Goal: Task Accomplishment & Management: Use online tool/utility

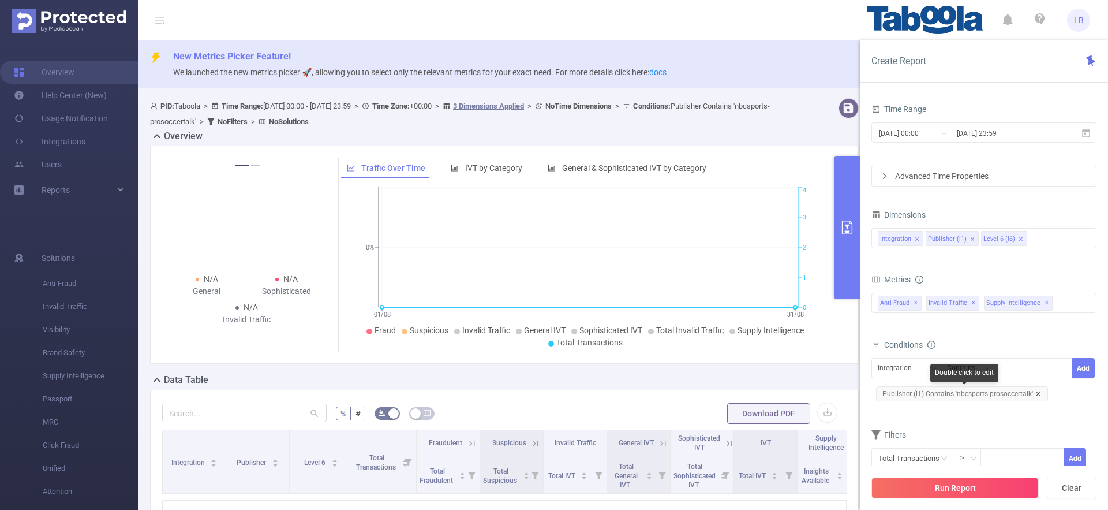
click at [1038, 395] on icon "icon: close" at bounding box center [1038, 394] width 6 height 6
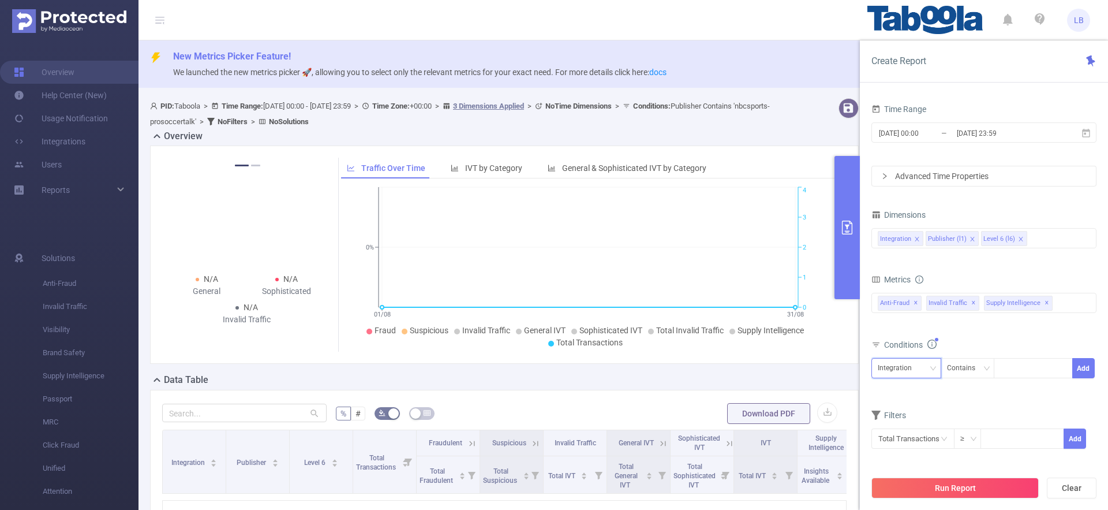
click at [922, 372] on div "Integration" at bounding box center [906, 367] width 57 height 19
click at [915, 402] on li "Publisher (l1)" at bounding box center [906, 410] width 70 height 18
click at [1041, 368] on div at bounding box center [1033, 367] width 66 height 19
paste input "njschools-aitpune"
type input "njschools-aitpune"
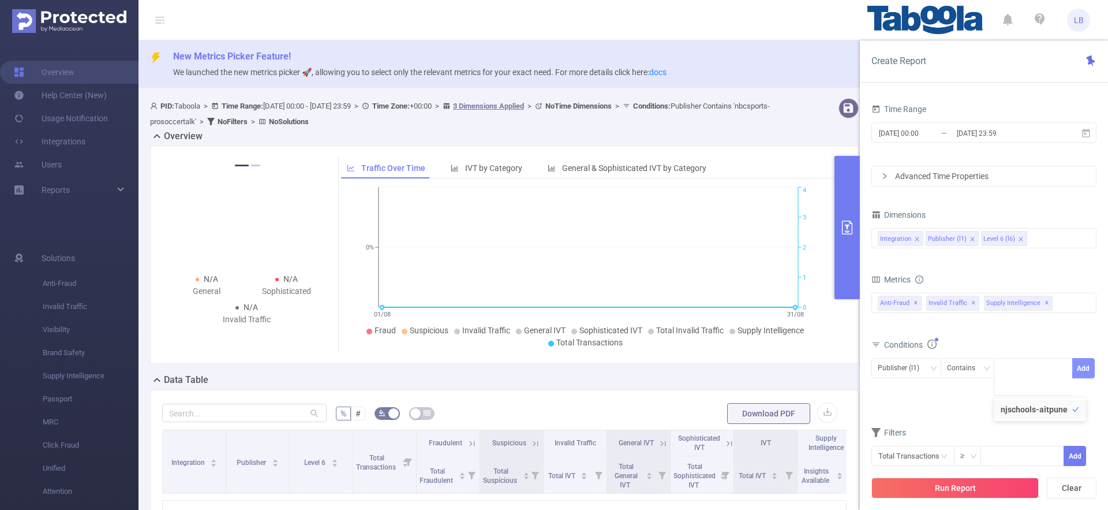
click at [1080, 362] on button "Add" at bounding box center [1083, 368] width 23 height 20
click at [957, 124] on span "[DATE] 00:00 _ [DATE] 23:59" at bounding box center [983, 132] width 225 height 20
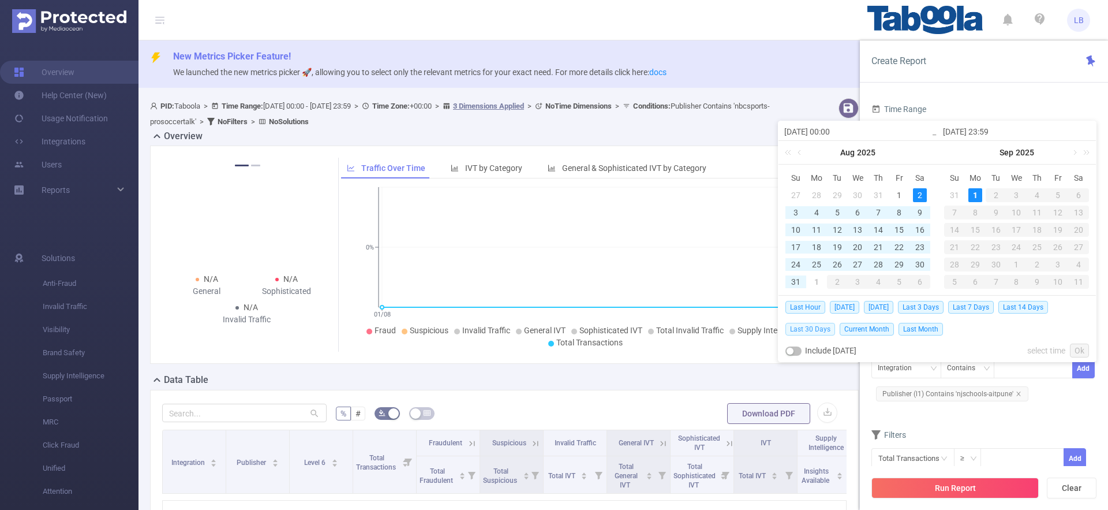
click at [811, 325] on span "Last 30 Days" at bounding box center [810, 329] width 50 height 13
type input "[DATE] 00:00"
type input "[DATE] 23:59"
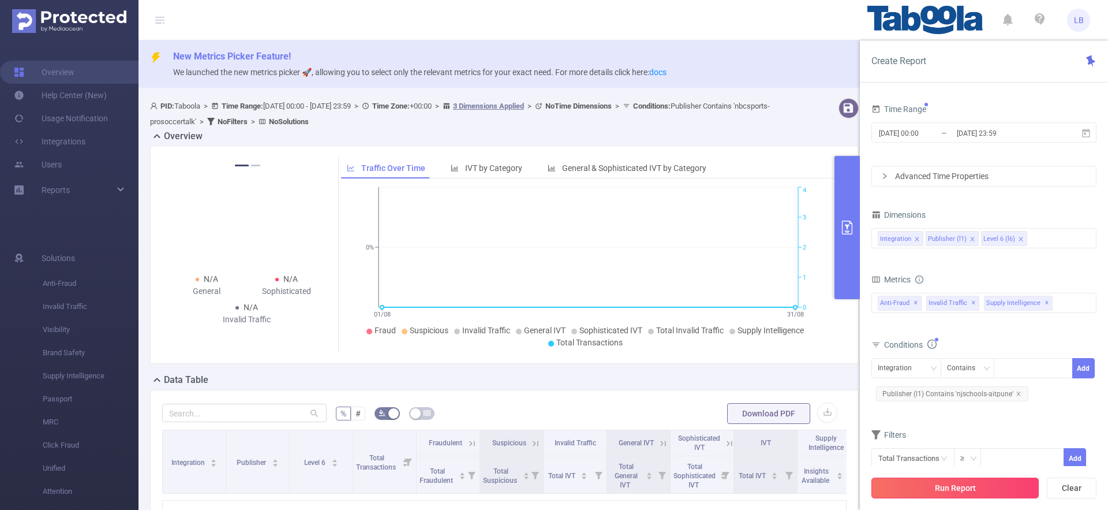
click at [969, 494] on button "Run Report" at bounding box center [954, 487] width 167 height 21
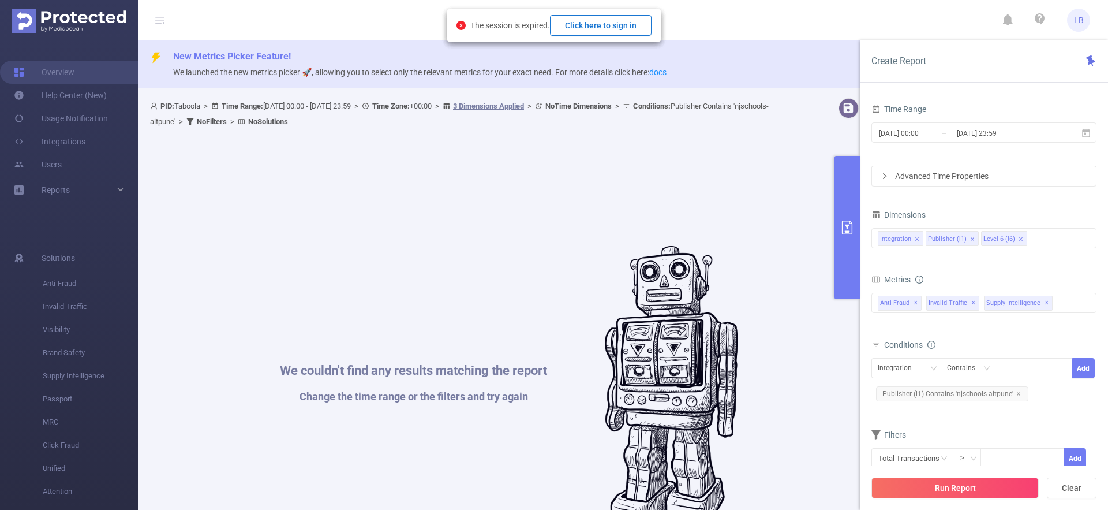
click at [635, 21] on button "Click here to sign in" at bounding box center [601, 25] width 102 height 21
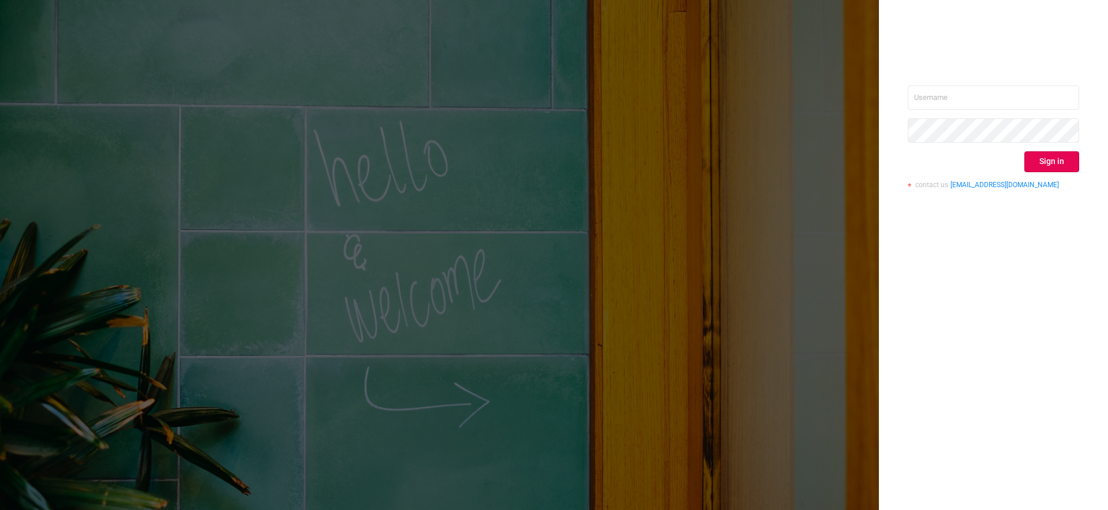
click at [977, 114] on div "Sign in contact us [EMAIL_ADDRESS][DOMAIN_NAME]" at bounding box center [993, 141] width 171 height 112
click at [1008, 101] on input "text" at bounding box center [993, 97] width 171 height 24
click at [1017, 99] on input "text" at bounding box center [993, 97] width 171 height 24
type input "[EMAIL_ADDRESS][DOMAIN_NAME]"
click at [1031, 152] on button "Sign in" at bounding box center [1051, 161] width 55 height 21
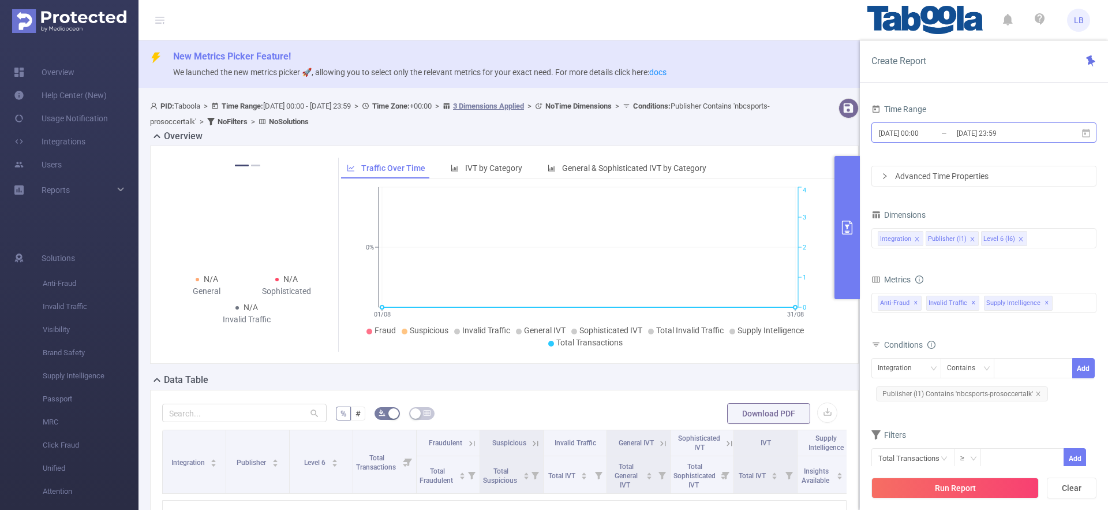
click at [981, 133] on input "[DATE] 23:59" at bounding box center [1002, 133] width 93 height 16
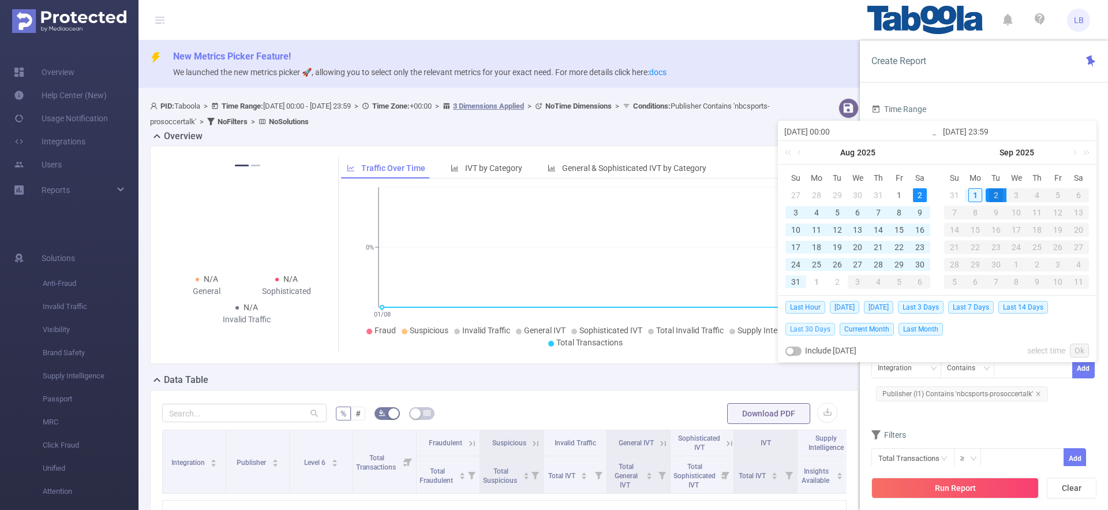
click at [803, 330] on span "Last 30 Days" at bounding box center [810, 329] width 50 height 13
type input "[DATE] 00:00"
type input "[DATE] 23:59"
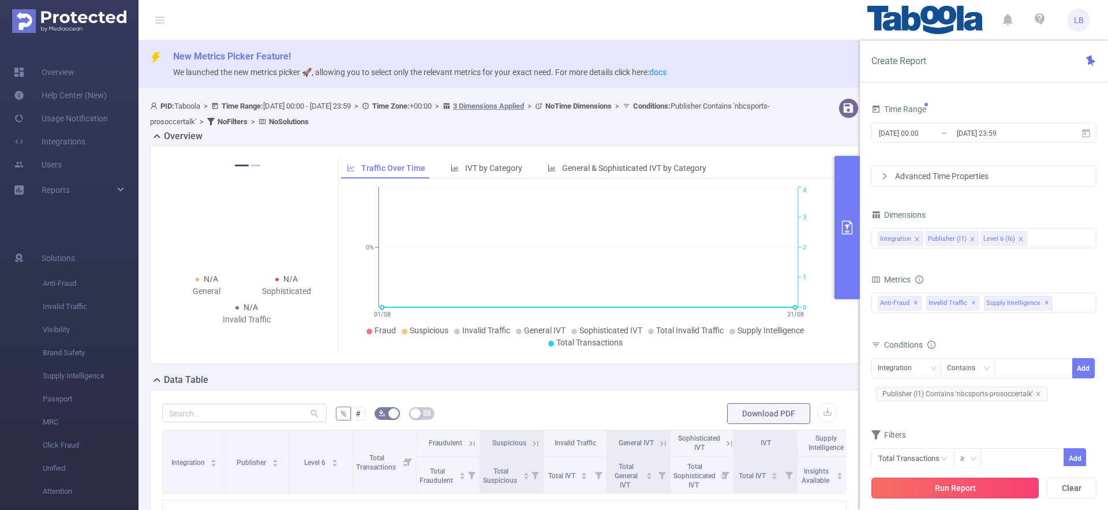
click at [957, 493] on button "Run Report" at bounding box center [954, 487] width 167 height 21
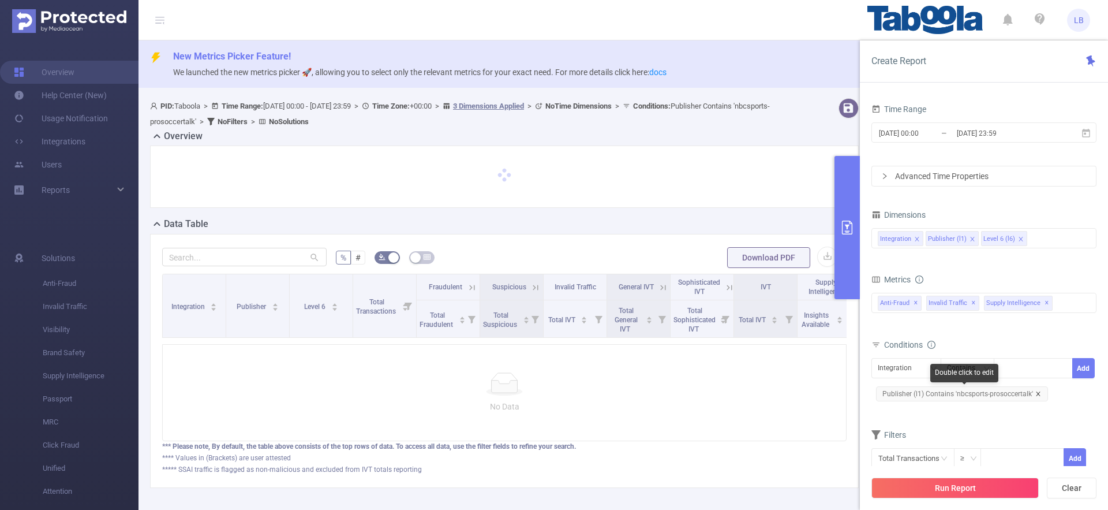
click at [1035, 391] on icon "icon: close" at bounding box center [1038, 394] width 6 height 6
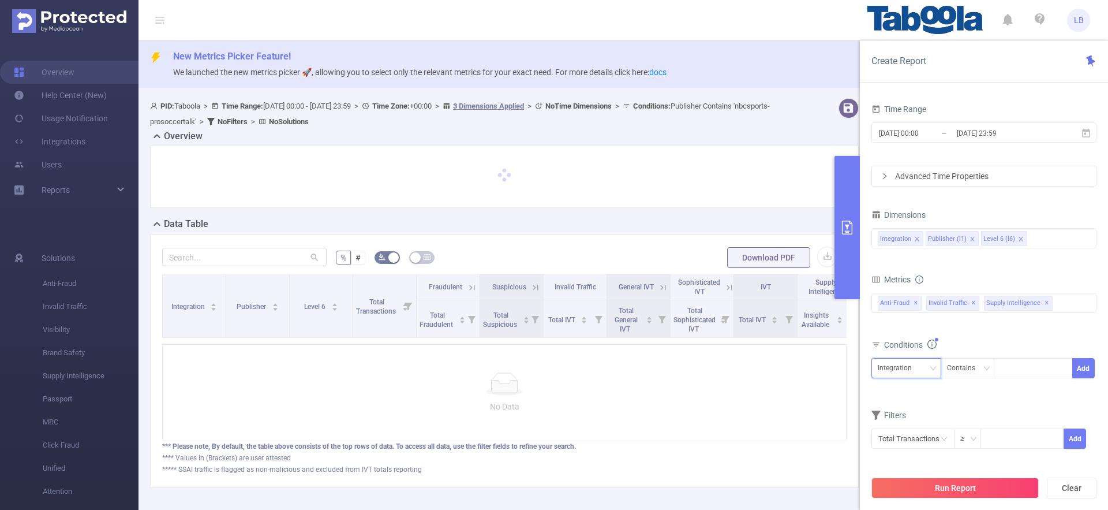
click at [923, 368] on div "Integration" at bounding box center [906, 367] width 57 height 19
click at [918, 407] on li "Publisher (l1)" at bounding box center [906, 410] width 70 height 18
click at [1022, 362] on div at bounding box center [1033, 367] width 66 height 19
paste input "njschools-aitpune"
type input "njschools-aitpune"
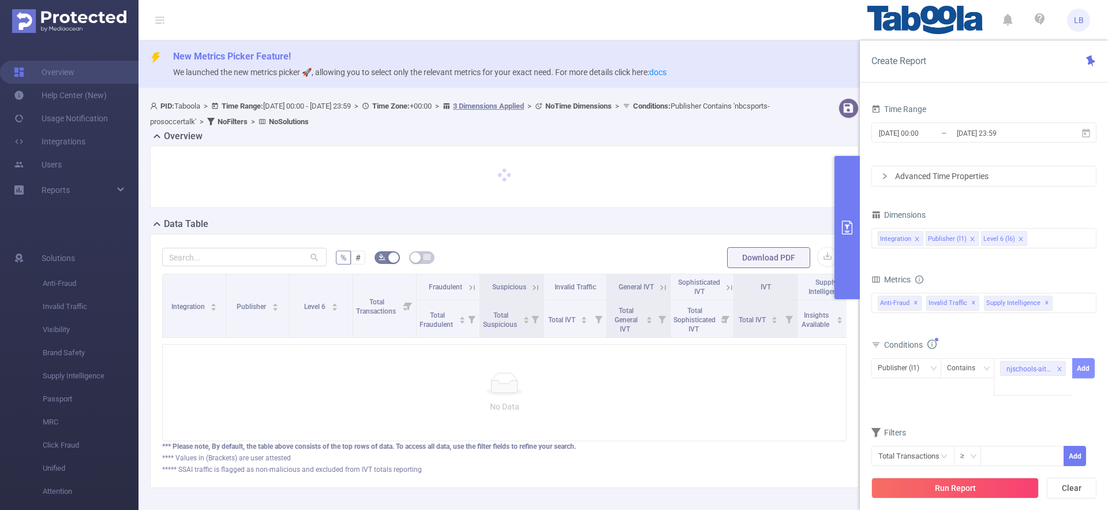
click at [1078, 368] on button "Add" at bounding box center [1083, 368] width 23 height 20
click at [971, 495] on button "Run Report" at bounding box center [954, 487] width 167 height 21
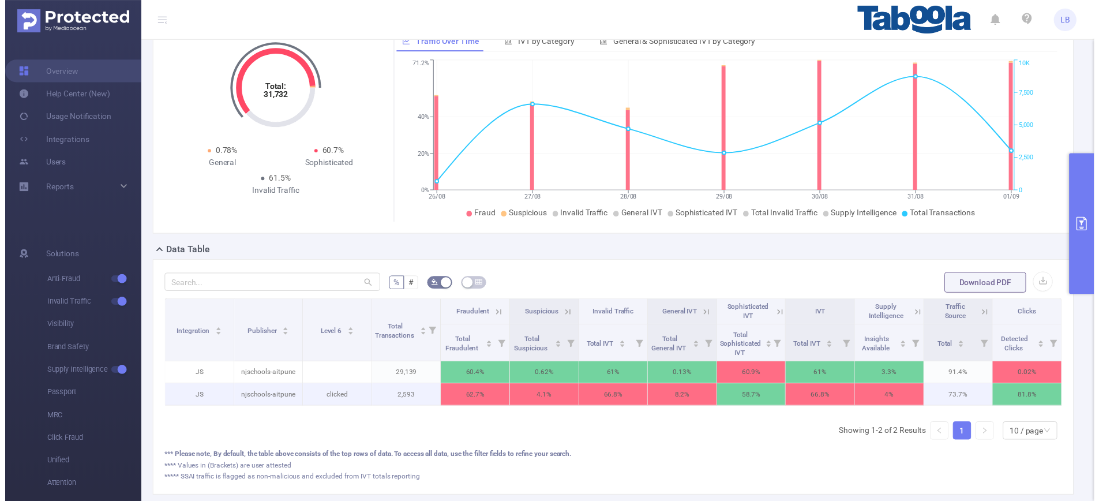
scroll to position [118, 0]
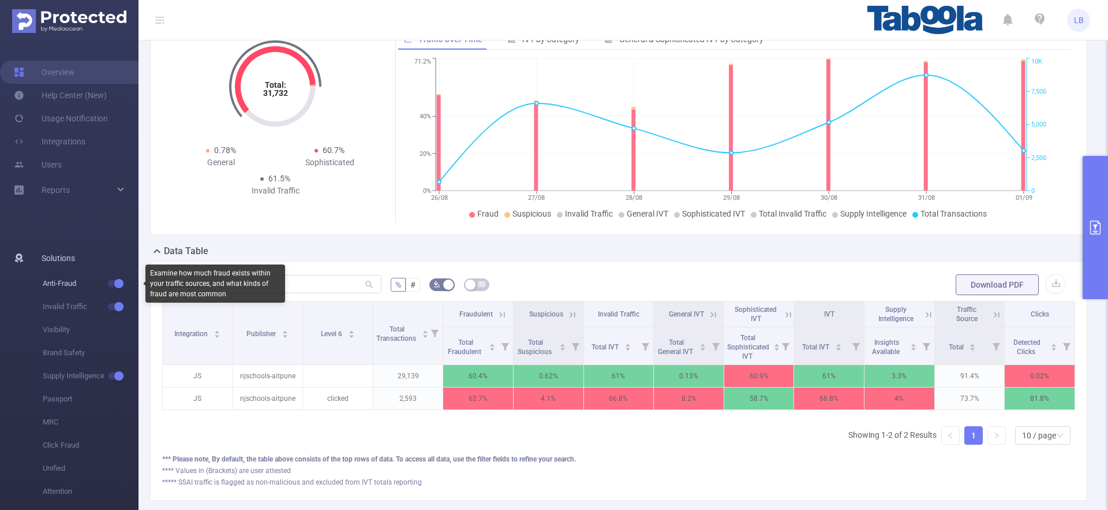
click at [113, 285] on span "button" at bounding box center [117, 283] width 15 height 6
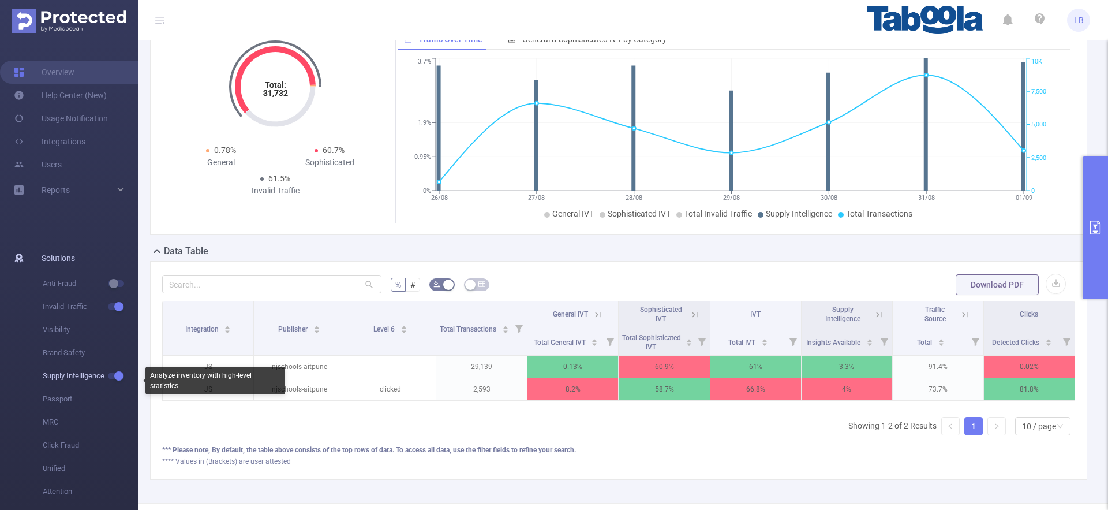
click at [118, 374] on button "button" at bounding box center [116, 375] width 16 height 7
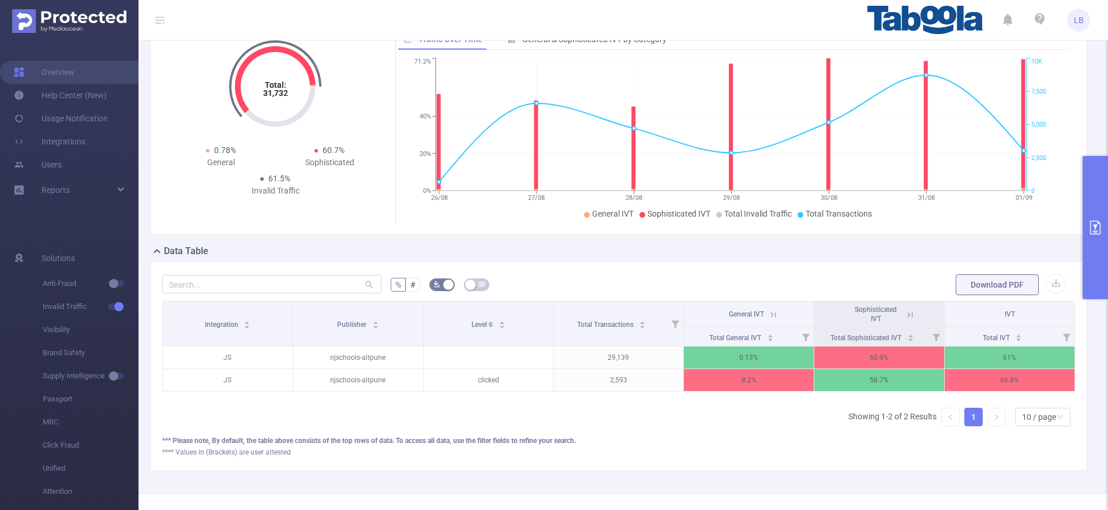
click at [905, 312] on icon at bounding box center [910, 314] width 10 height 10
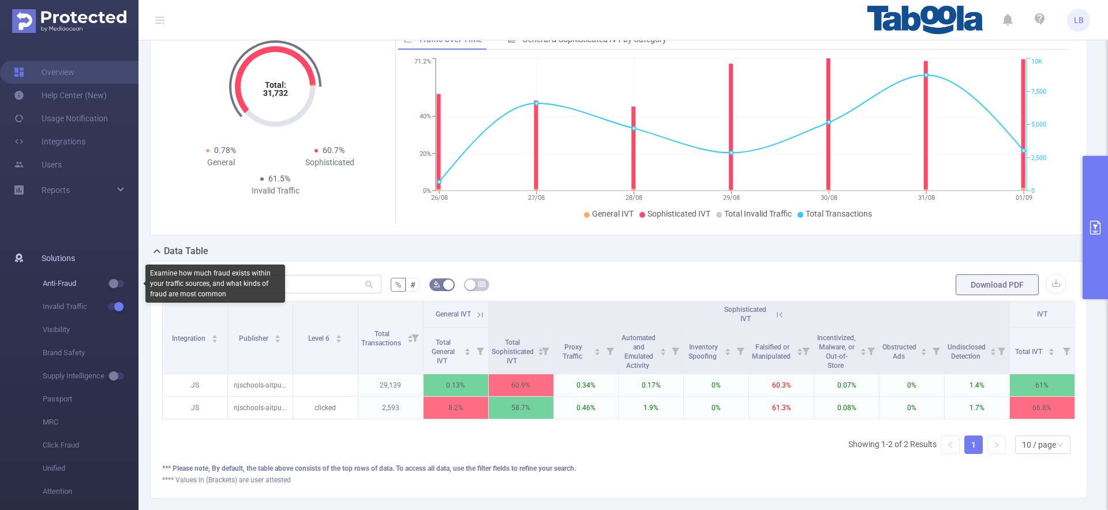
click at [109, 285] on button "button" at bounding box center [116, 283] width 16 height 7
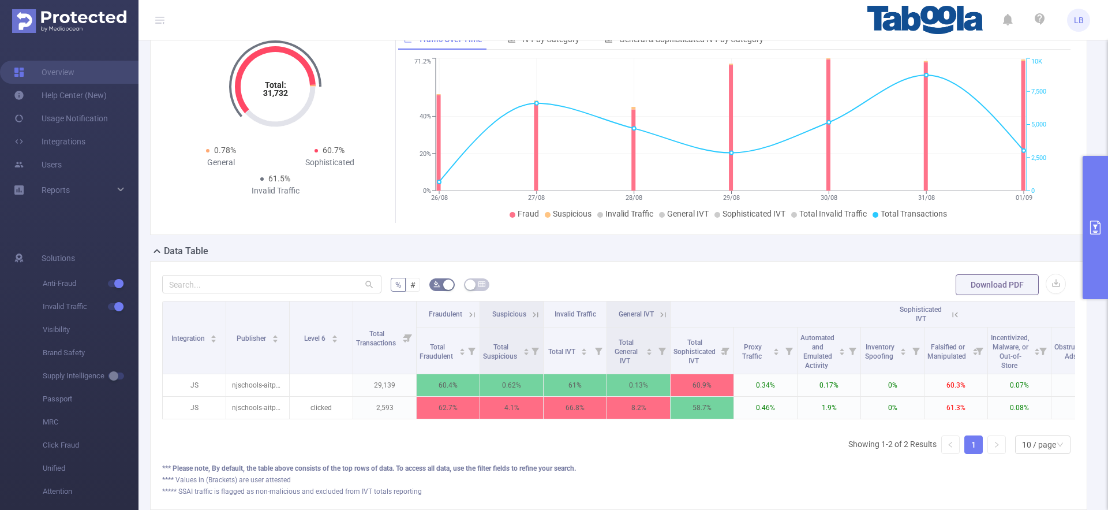
click at [473, 311] on icon at bounding box center [472, 314] width 10 height 10
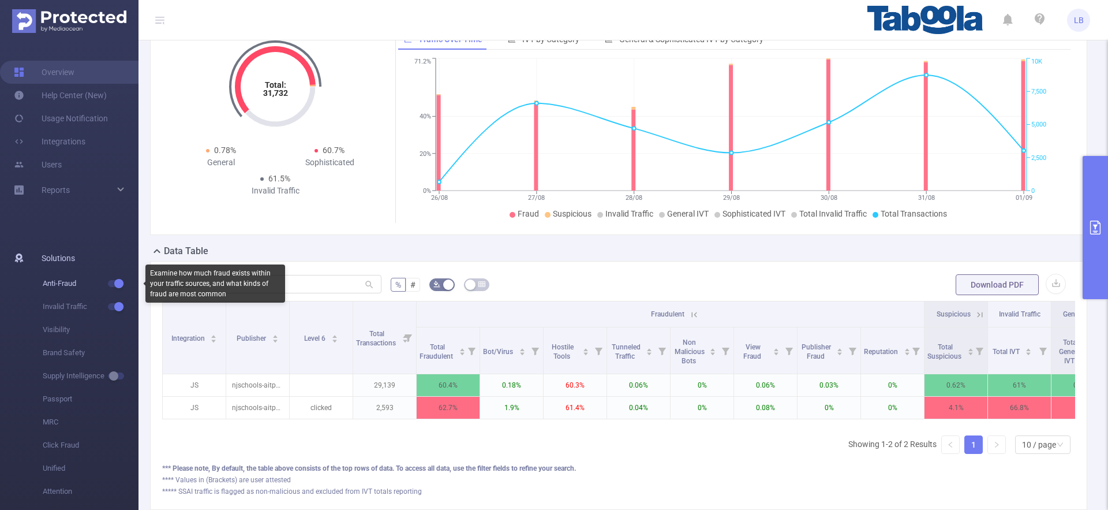
click at [119, 280] on button "button" at bounding box center [116, 283] width 16 height 7
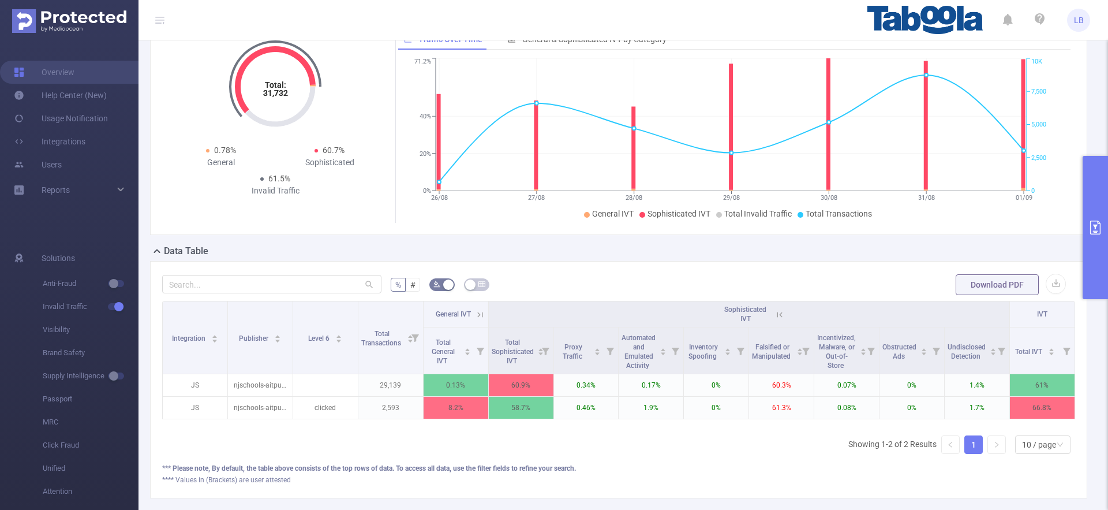
click at [1101, 232] on icon "primary" at bounding box center [1095, 227] width 14 height 14
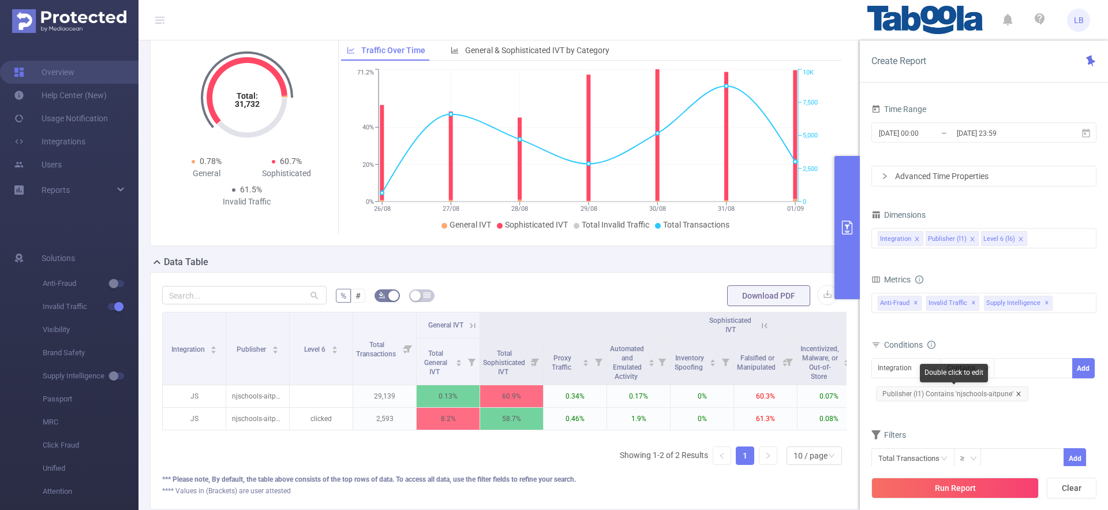
click at [1017, 393] on icon "icon: close" at bounding box center [1019, 394] width 6 height 6
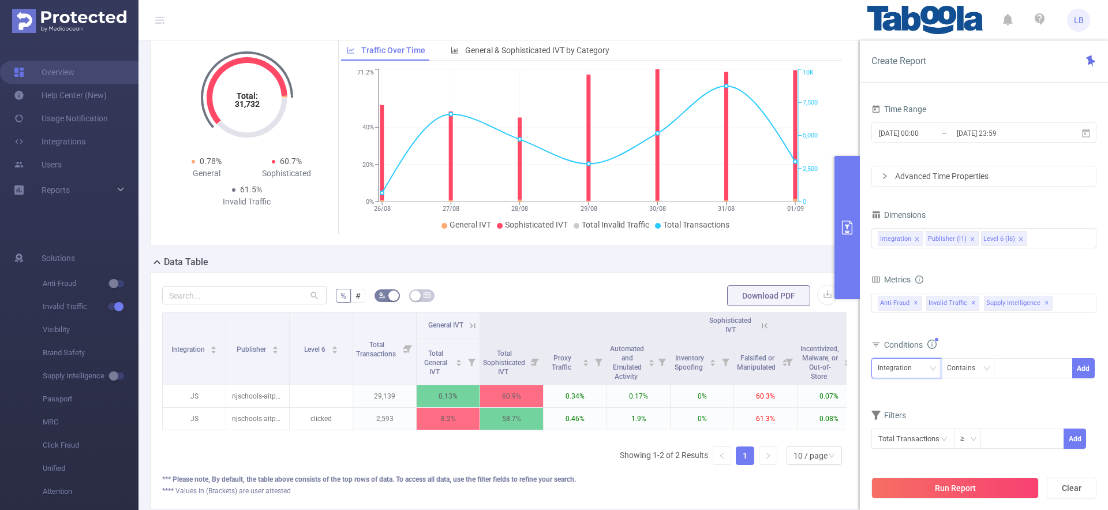
click at [918, 374] on div "Integration" at bounding box center [899, 367] width 42 height 19
click at [925, 405] on li "Publisher (l1)" at bounding box center [906, 410] width 70 height 18
click at [1008, 366] on div at bounding box center [1033, 367] width 66 height 19
paste input "coucounewskorea-zigcoucom-new"
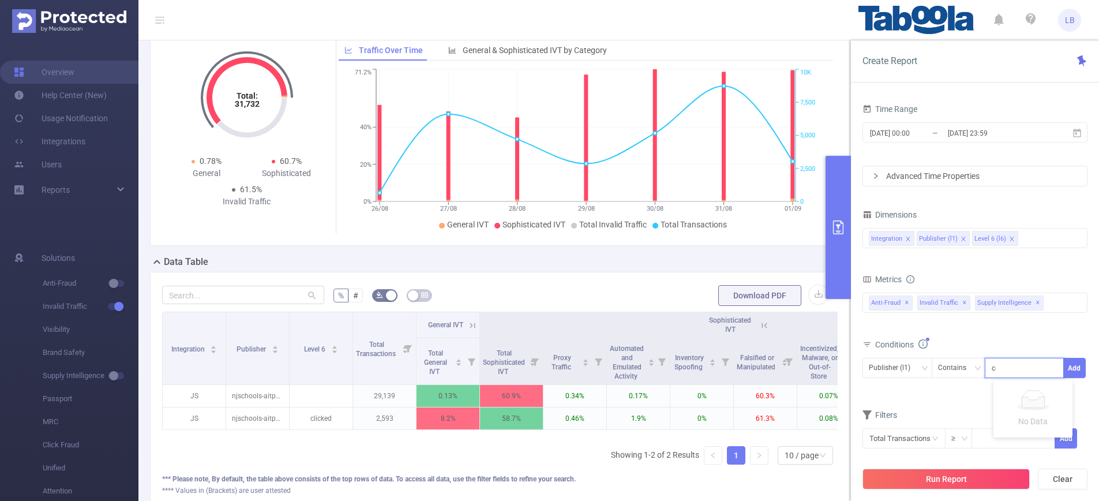
scroll to position [0, 42]
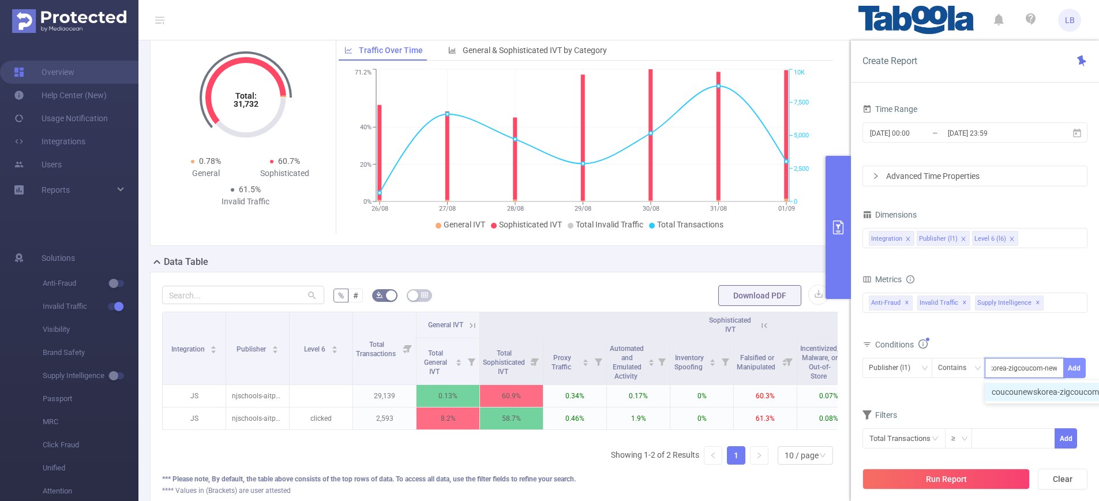
type input "coucounewskorea-zigcoucom-new"
click at [1084, 369] on button "Add" at bounding box center [1075, 368] width 23 height 20
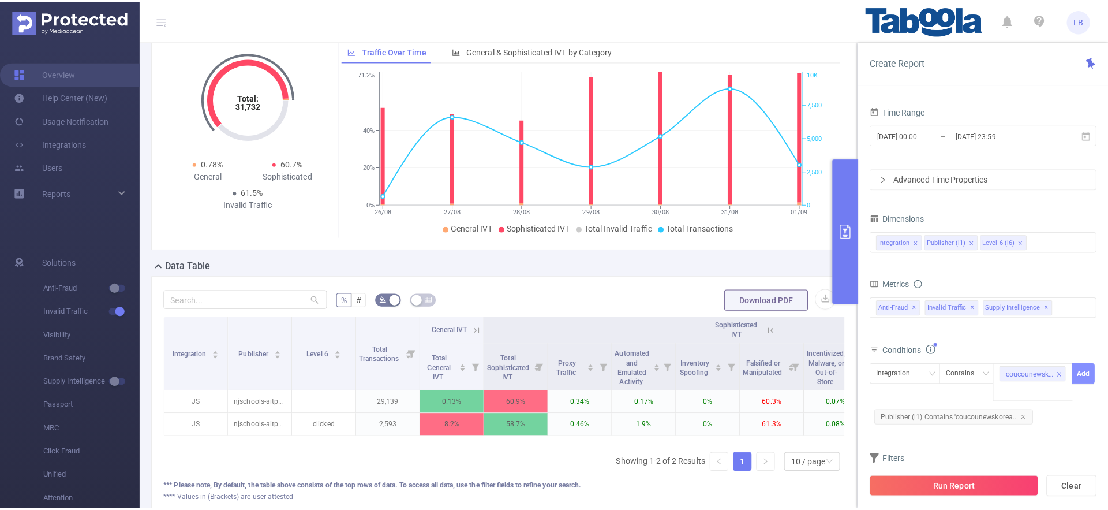
scroll to position [0, 0]
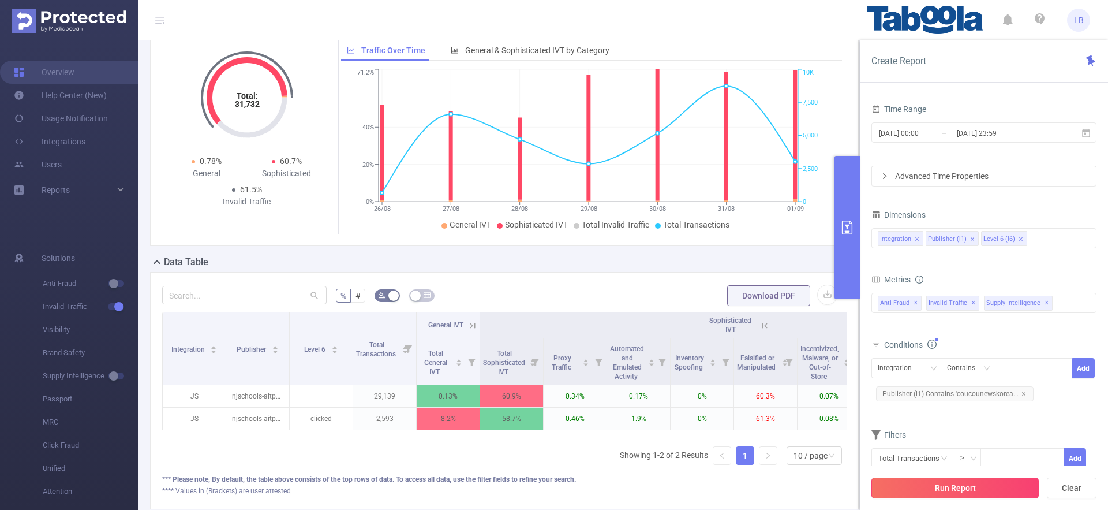
click at [970, 487] on button "Run Report" at bounding box center [954, 487] width 167 height 21
